Goal: Share content

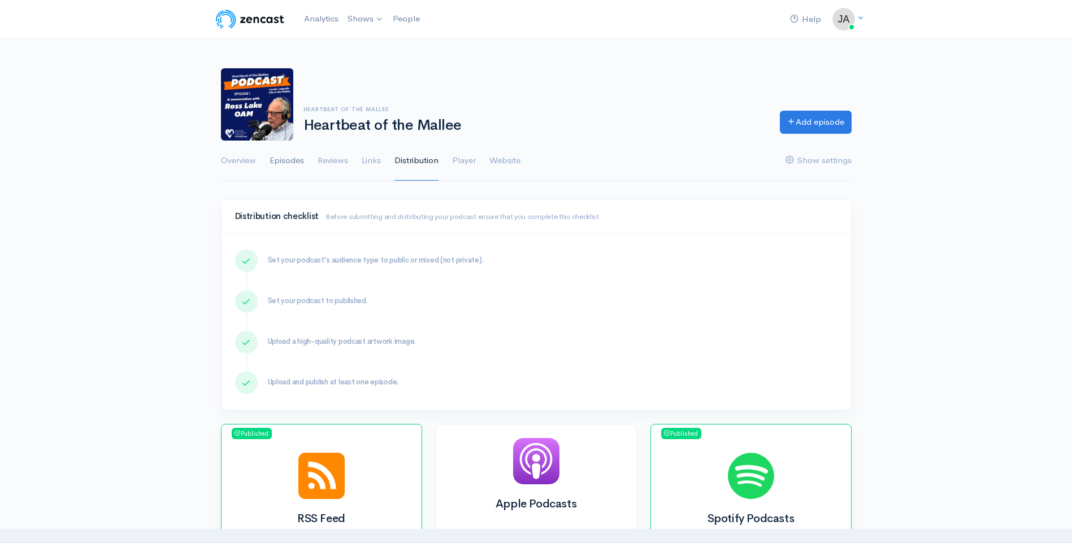
click at [280, 160] on link "Episodes" at bounding box center [286, 161] width 34 height 41
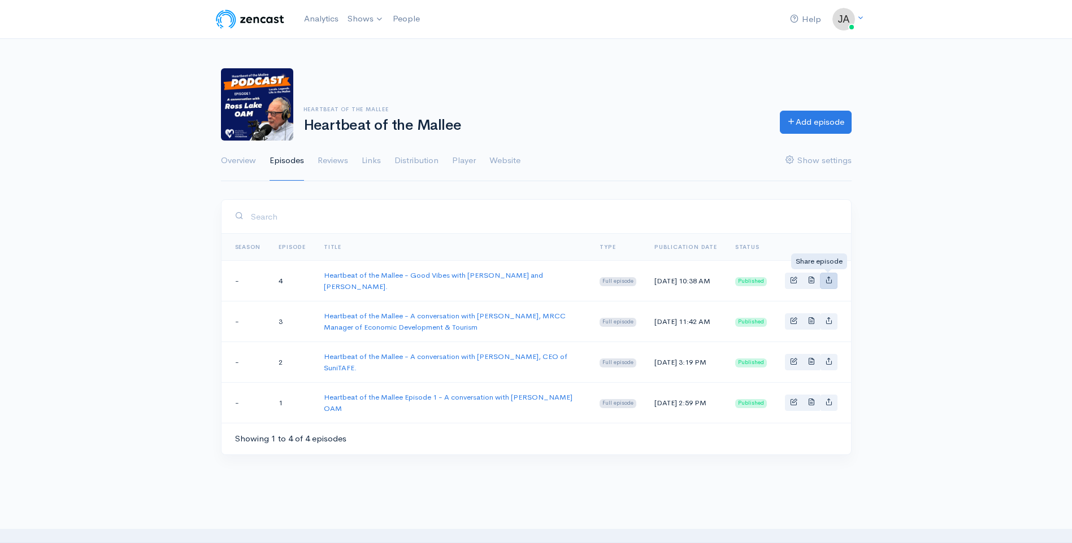
click at [829, 279] on icon "Basic example" at bounding box center [828, 279] width 7 height 7
type input "[URL][DOMAIN_NAME][PERSON_NAME][PERSON_NAME]"
type input "[URL][DOMAIN_NAME]"
type input "<iframe src='[URL][DOMAIN_NAME]' width='100%' height='190' frameborder='0' scro…"
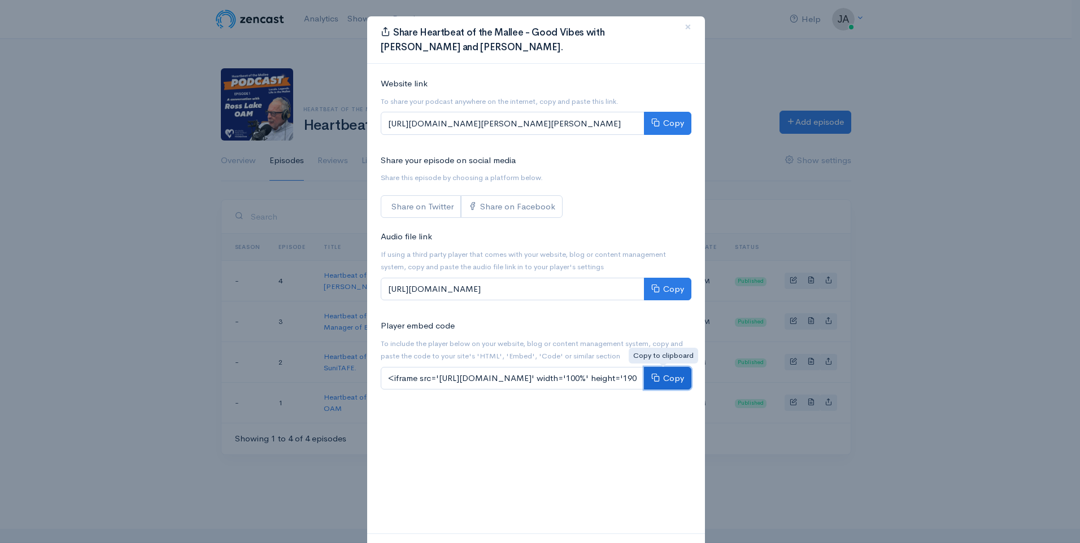
click at [669, 378] on button "Copy" at bounding box center [667, 378] width 47 height 23
click at [664, 378] on button "Copy" at bounding box center [667, 378] width 47 height 23
click at [685, 25] on span "×" at bounding box center [688, 27] width 7 height 16
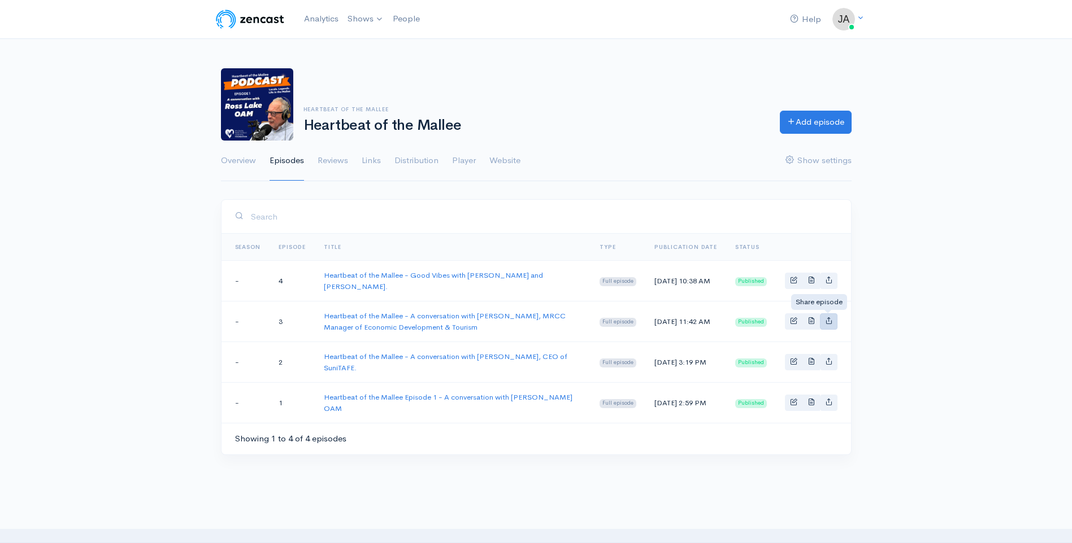
click at [831, 321] on icon "Basic example" at bounding box center [828, 320] width 7 height 7
type input "[URL][DOMAIN_NAME][PERSON_NAME]"
type input "[URL][DOMAIN_NAME]"
type input "<iframe src='[URL][DOMAIN_NAME]' width='100%' height='190' frameborder='0' scro…"
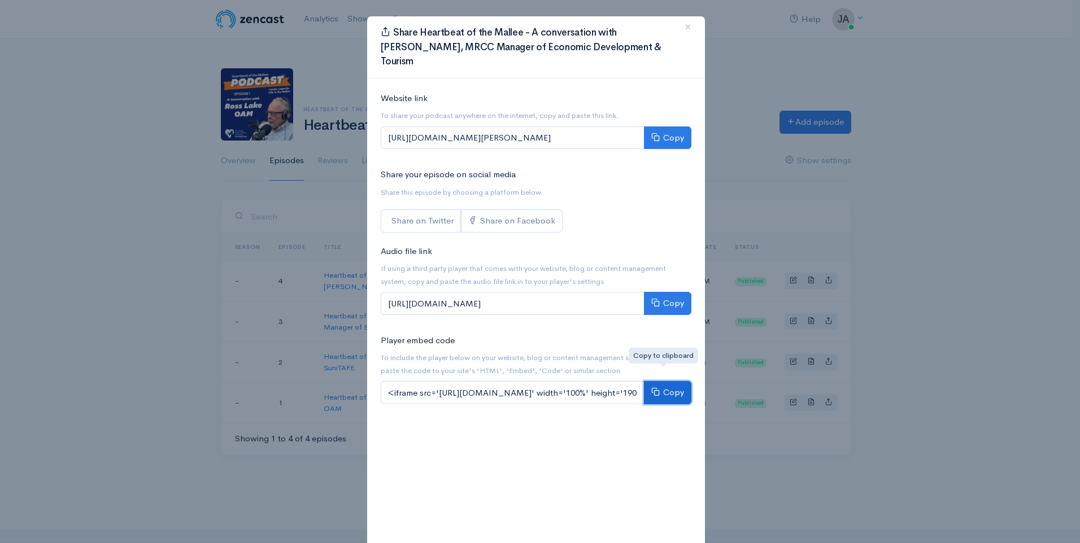
click at [661, 381] on button "Copy" at bounding box center [667, 392] width 47 height 23
